Goal: Task Accomplishment & Management: Manage account settings

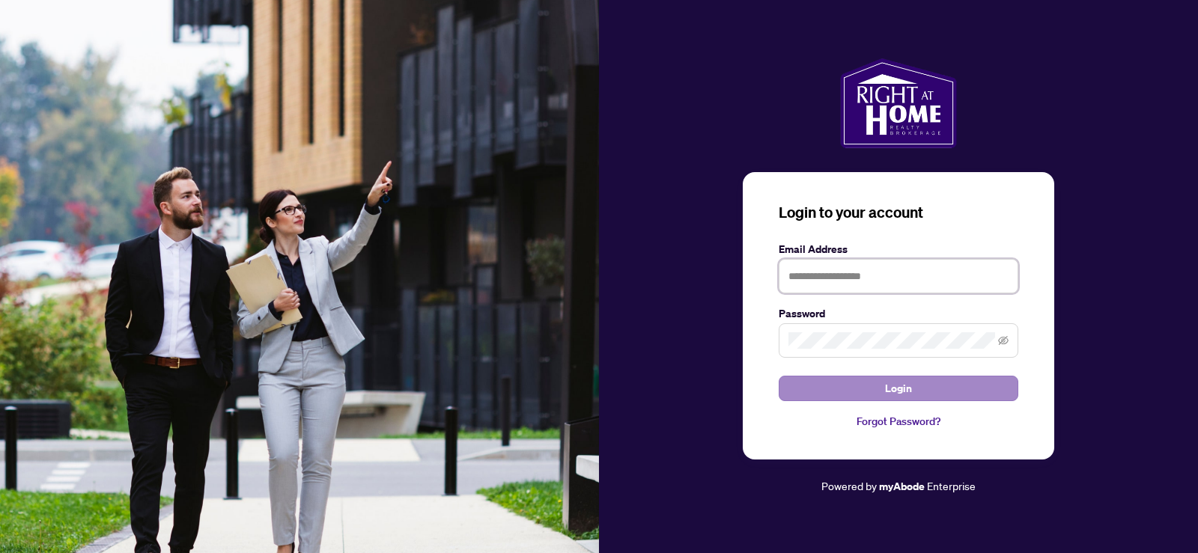
type input "**********"
click at [904, 390] on span "Login" at bounding box center [898, 388] width 27 height 24
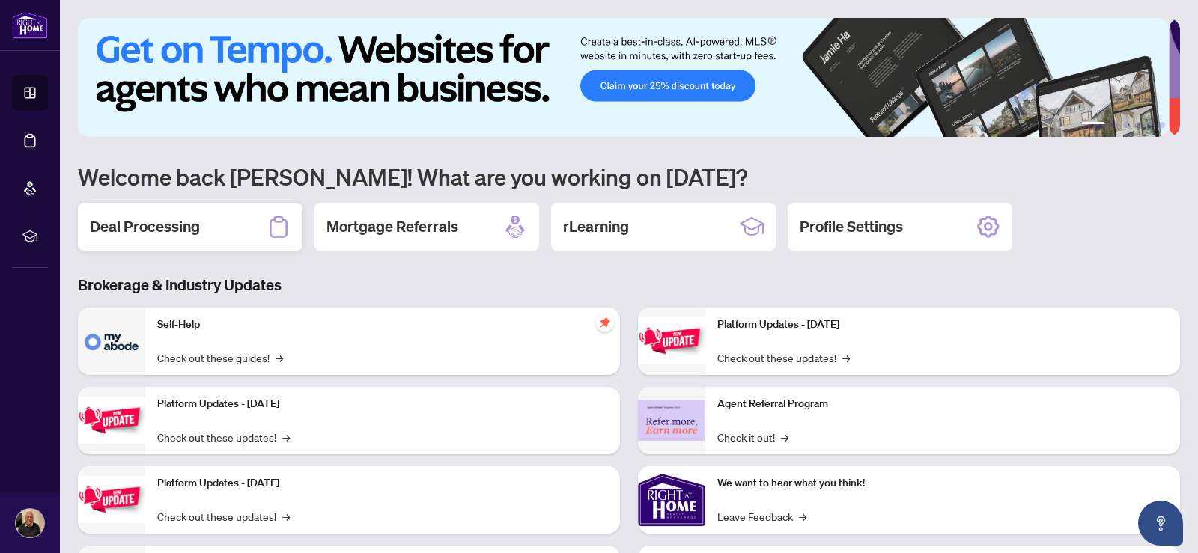
click at [139, 229] on h2 "Deal Processing" at bounding box center [145, 226] width 110 height 21
click at [139, 229] on main "1 2 3 4 5 6 Welcome back [PERSON_NAME]! What are you working on [DATE]? Deal Pr…" at bounding box center [629, 276] width 1138 height 553
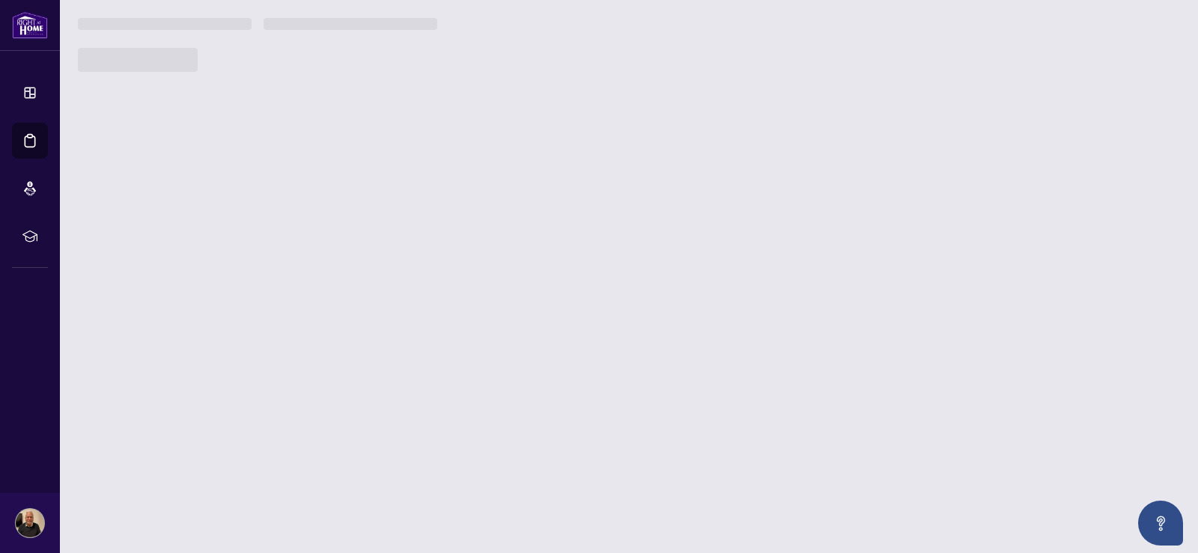
click at [139, 229] on main "1 2 3 4 5 6 Welcome back [PERSON_NAME]! What are you working on [DATE]? Deal Pr…" at bounding box center [629, 276] width 1138 height 553
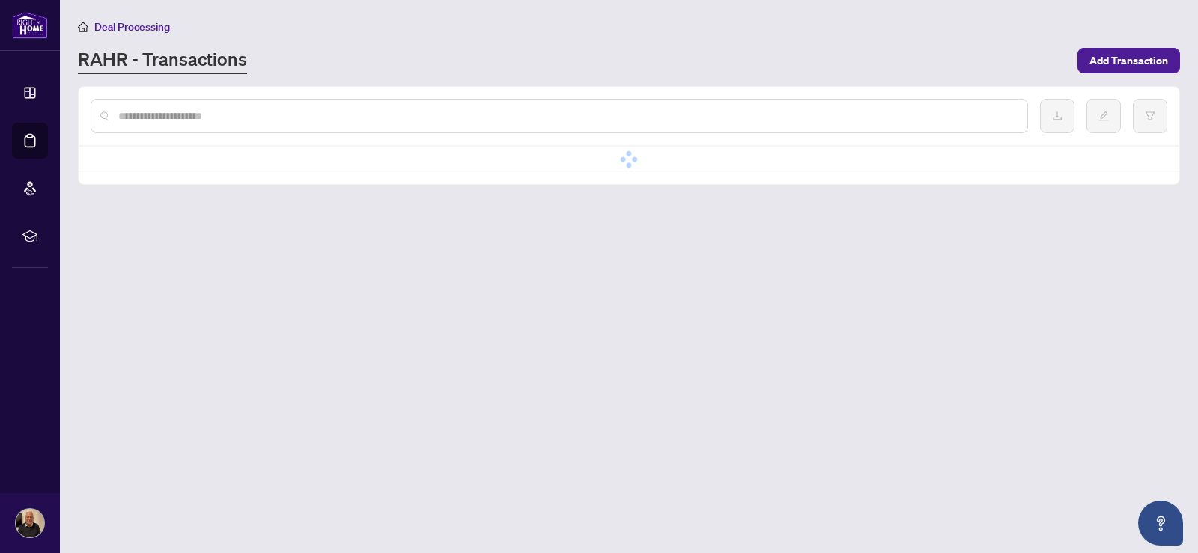
click at [139, 229] on main "Deal Processing [PERSON_NAME] - Transactions Add Transaction No data No data" at bounding box center [629, 276] width 1138 height 553
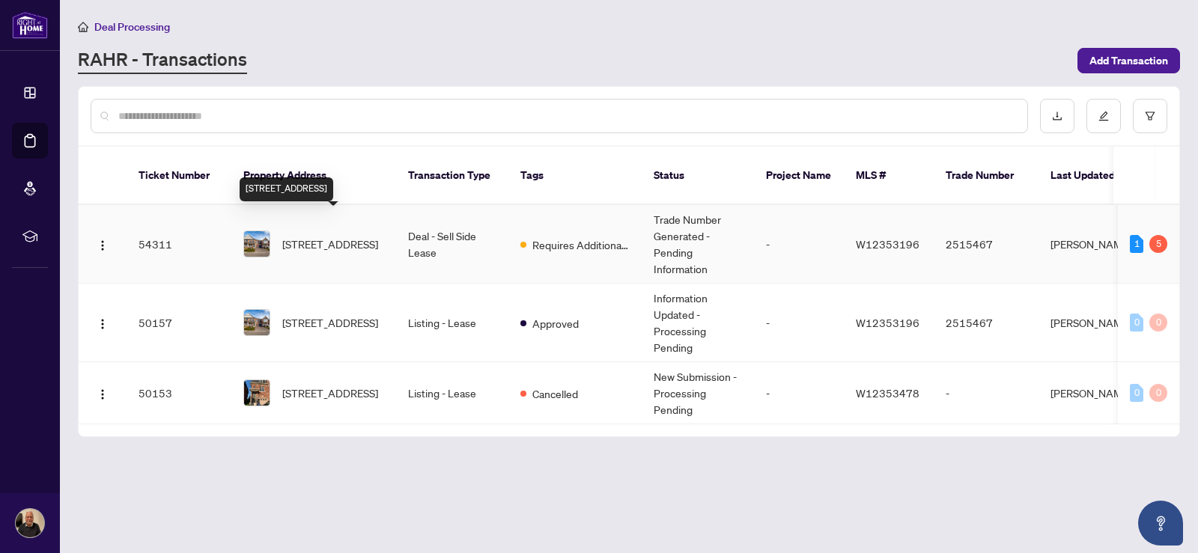
click at [340, 236] on span "[STREET_ADDRESS]" at bounding box center [330, 244] width 96 height 16
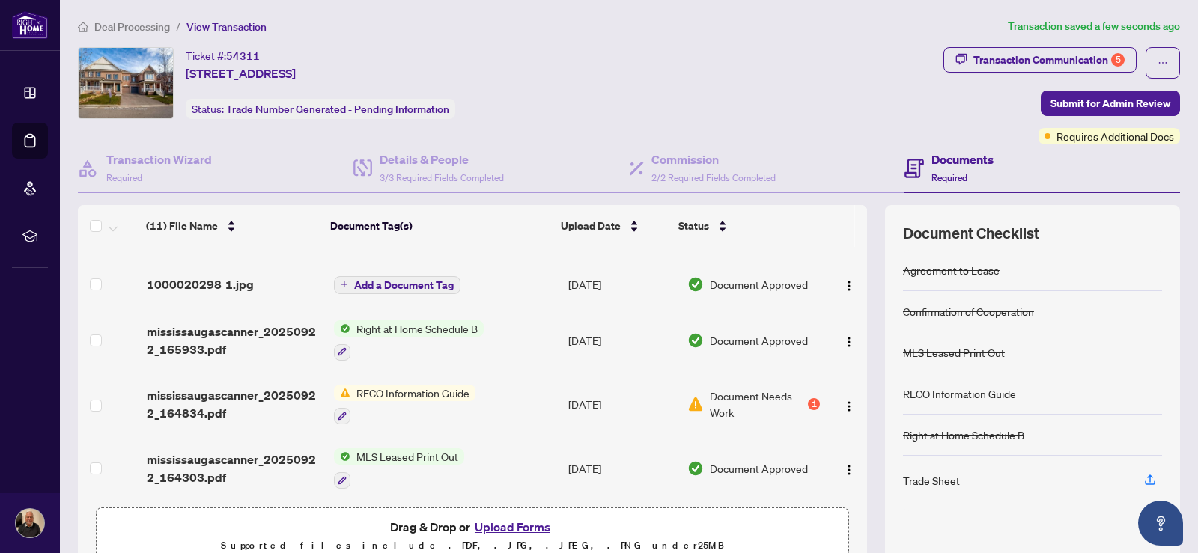
scroll to position [156, 0]
